Goal: Task Accomplishment & Management: Use online tool/utility

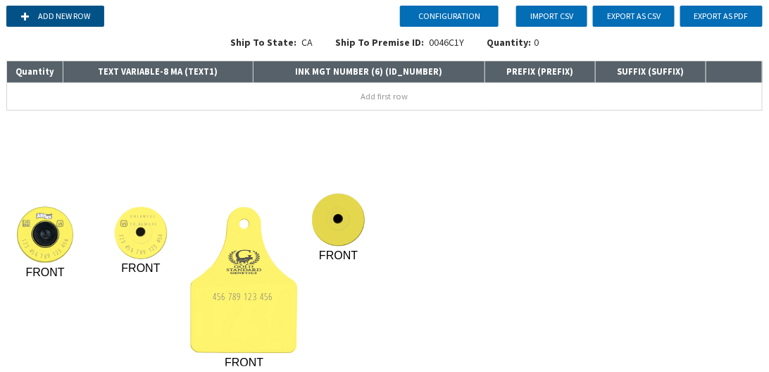
click at [86, 20] on button "Add new row" at bounding box center [55, 16] width 98 height 21
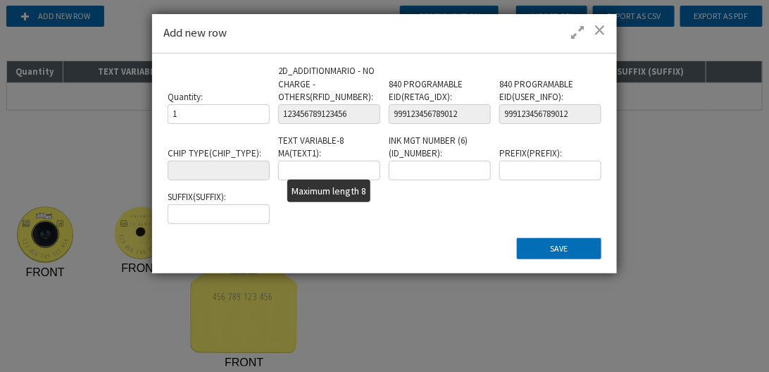
click at [344, 171] on input "text" at bounding box center [328, 171] width 101 height 20
type input "13246587"
type input "654654"
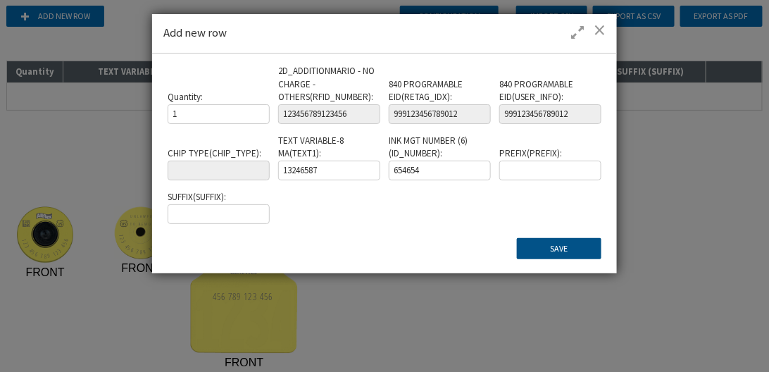
drag, startPoint x: 341, startPoint y: 172, endPoint x: 527, endPoint y: 247, distance: 200.7
click at [527, 247] on button "Save" at bounding box center [559, 248] width 85 height 21
